Goal: Find specific page/section: Find specific page/section

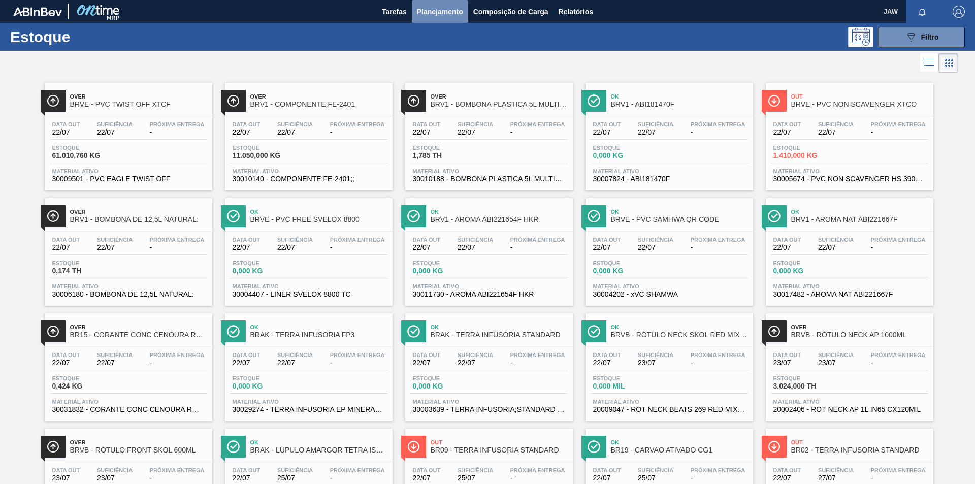
click at [436, 8] on span "Planejamento" at bounding box center [440, 12] width 46 height 12
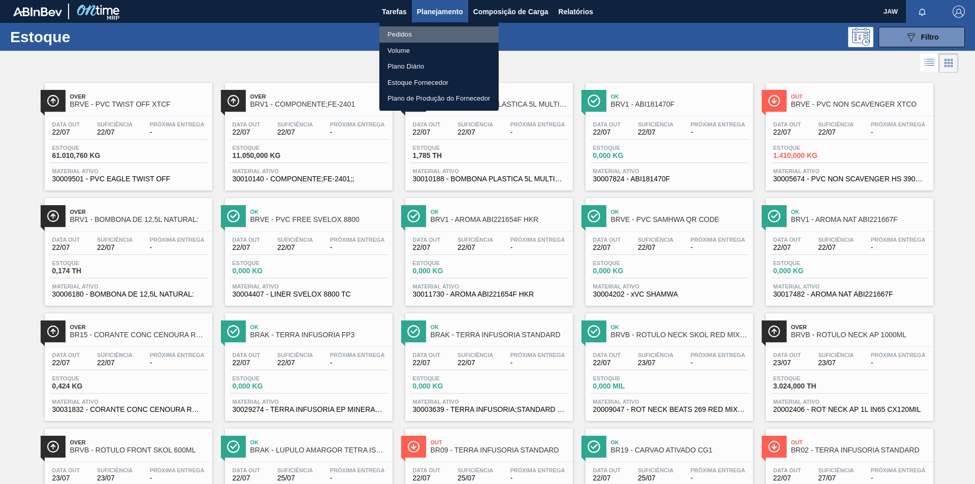
click at [397, 30] on li "Pedidos" at bounding box center [438, 34] width 119 height 16
